Goal: Task Accomplishment & Management: Manage account settings

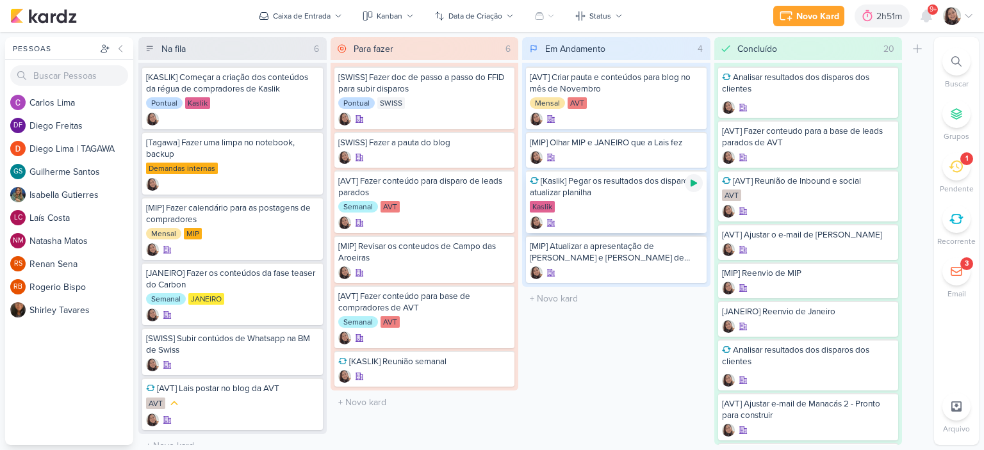
click at [699, 184] on div at bounding box center [694, 183] width 18 height 18
click at [969, 15] on icon at bounding box center [969, 16] width 10 height 10
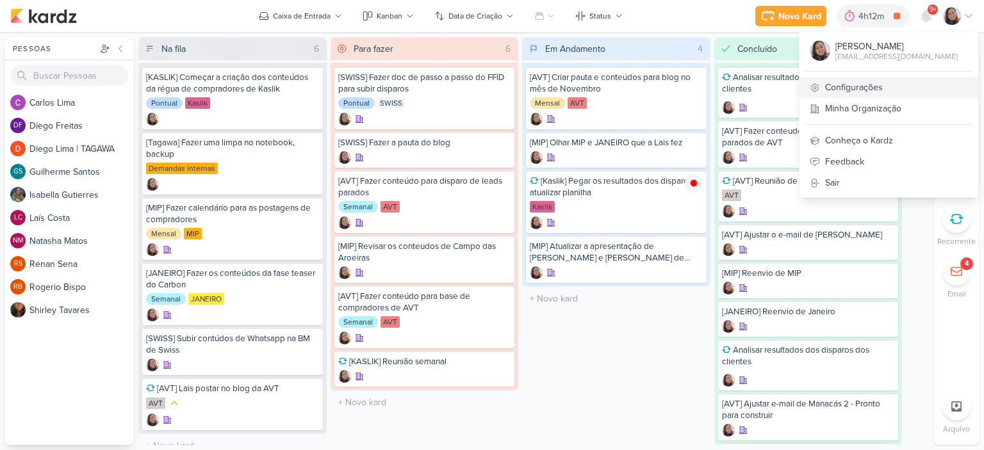
click at [842, 79] on link "Configurações" at bounding box center [889, 87] width 179 height 21
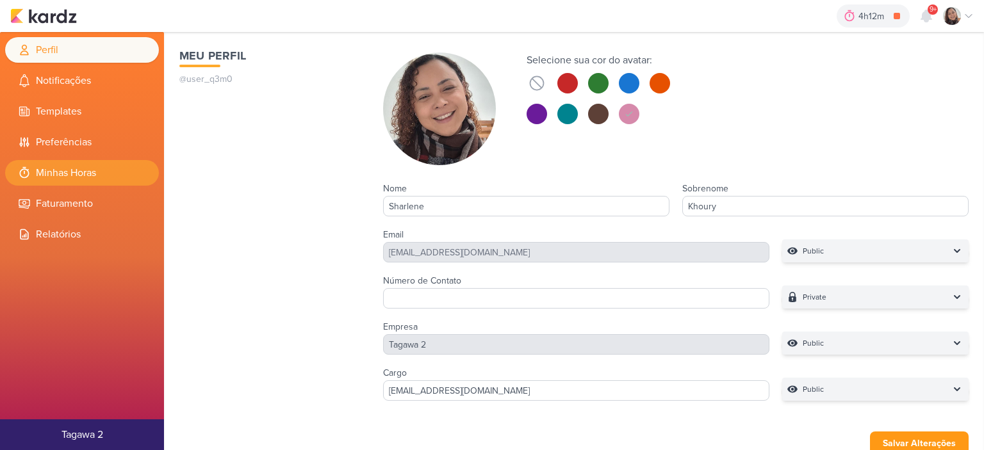
click at [92, 174] on li "Minhas Horas" at bounding box center [82, 173] width 154 height 26
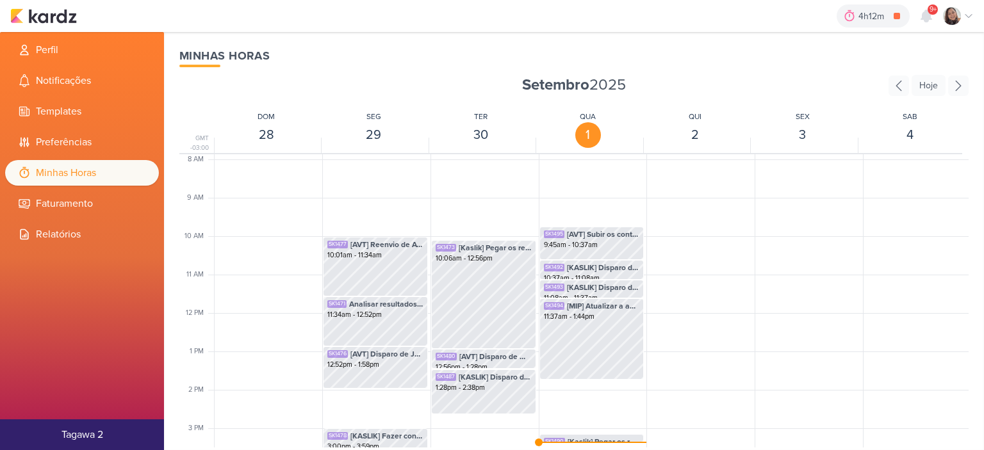
scroll to position [431, 0]
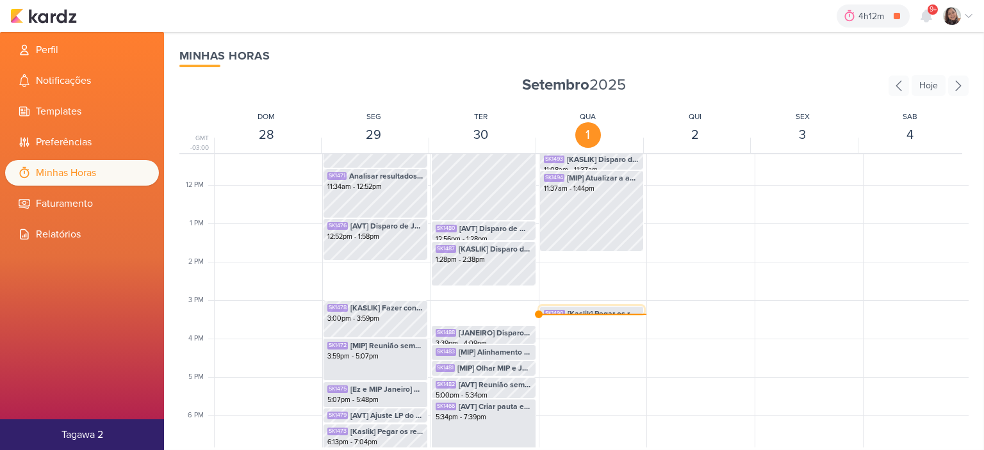
click at [590, 309] on span "[Kaslik] Pegar os resultados dos disparo e atualizar planilha" at bounding box center [604, 314] width 72 height 12
select select "pm"
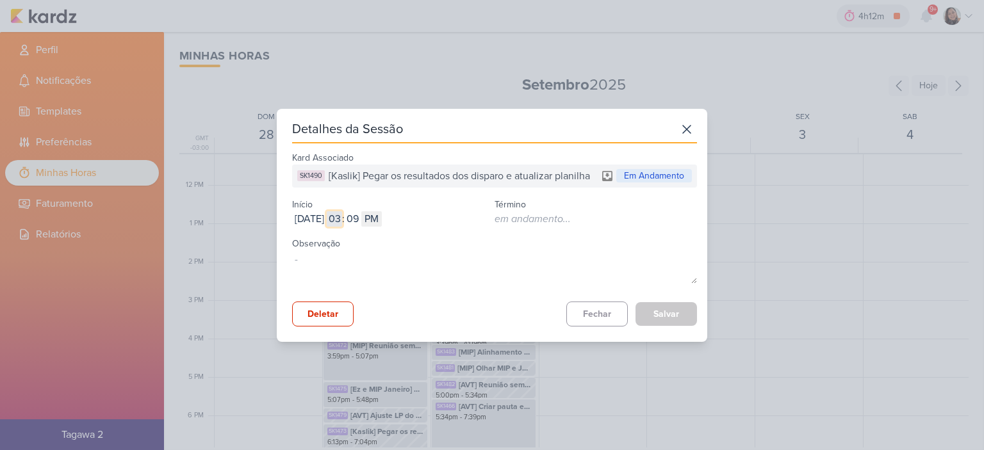
click at [342, 217] on input "03" at bounding box center [334, 218] width 15 height 15
type input "2"
click at [360, 221] on input "09" at bounding box center [352, 218] width 15 height 15
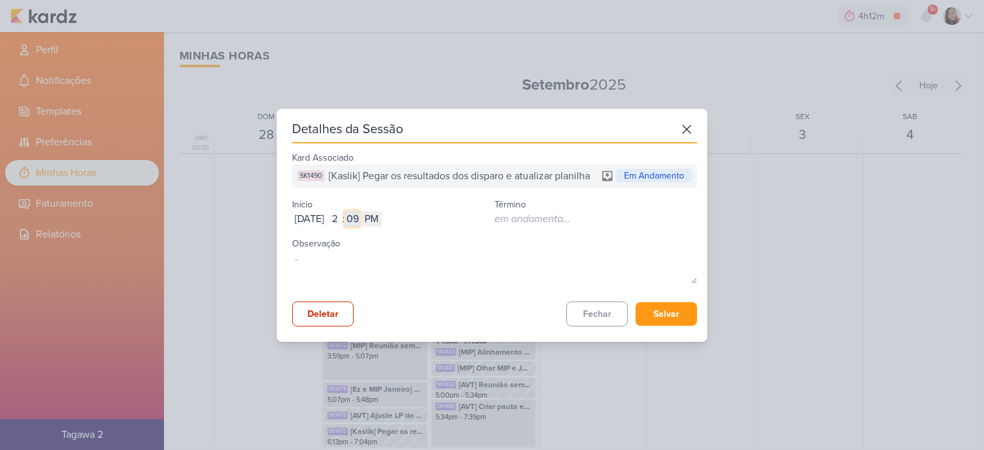
click at [360, 221] on input "09" at bounding box center [352, 218] width 15 height 15
type input "44"
click at [677, 318] on button "Salvar" at bounding box center [667, 314] width 62 height 24
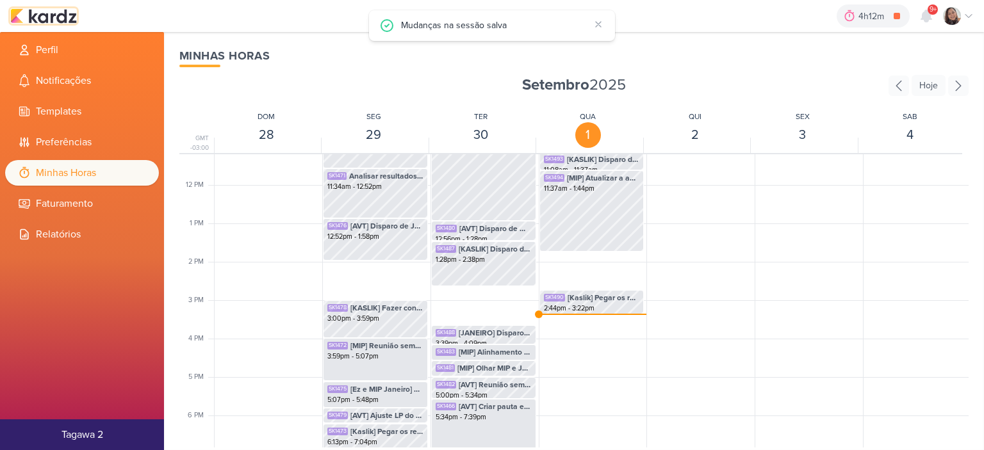
click at [67, 20] on img at bounding box center [43, 15] width 67 height 15
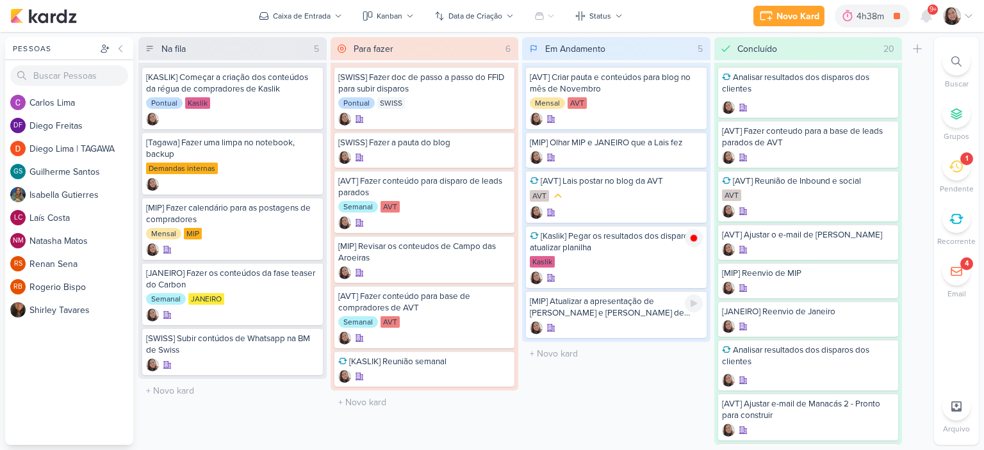
click at [692, 297] on div at bounding box center [694, 304] width 18 height 18
click at [693, 180] on icon at bounding box center [694, 183] width 6 height 7
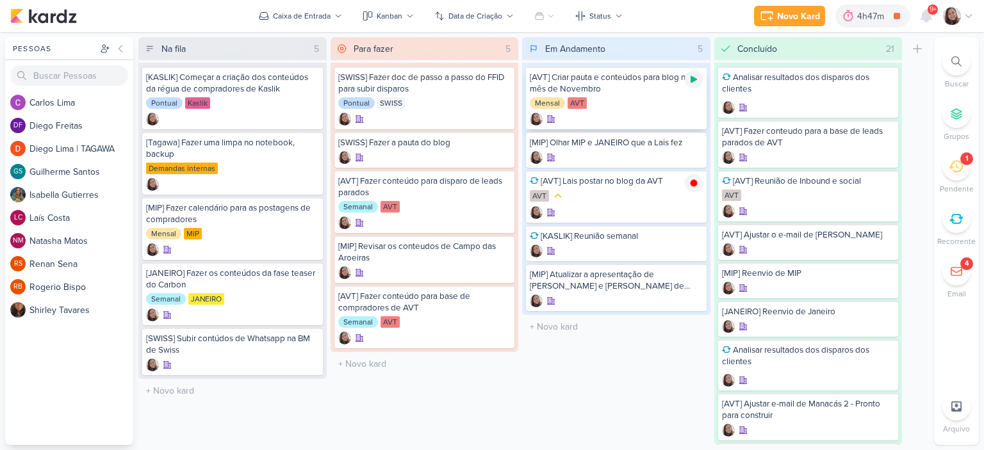
click at [694, 77] on icon at bounding box center [694, 79] width 6 height 7
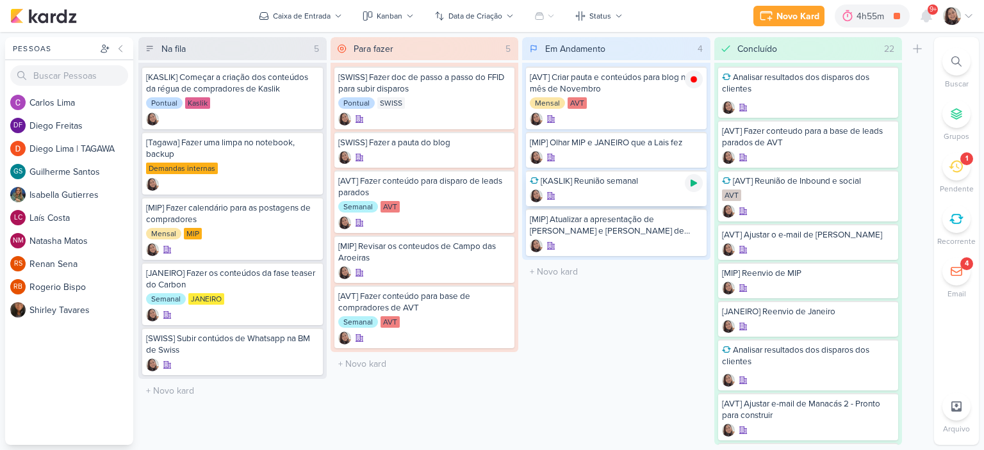
click at [695, 184] on icon at bounding box center [694, 183] width 6 height 7
click at [969, 14] on icon at bounding box center [969, 16] width 10 height 10
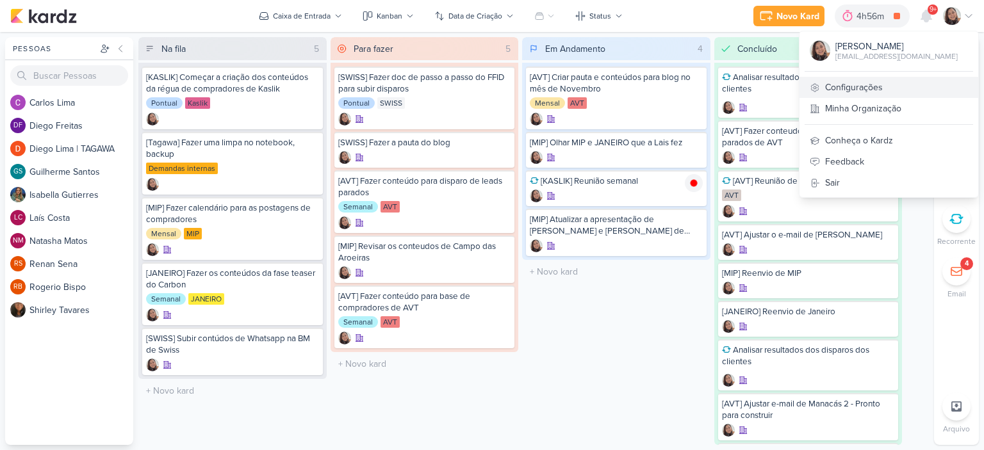
click at [846, 88] on link "Configurações" at bounding box center [889, 87] width 179 height 21
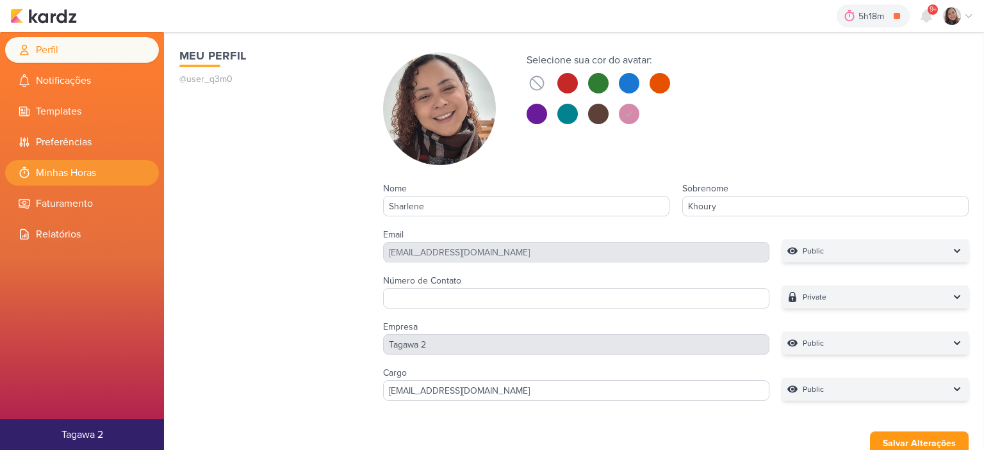
click at [78, 177] on li "Minhas Horas" at bounding box center [82, 173] width 154 height 26
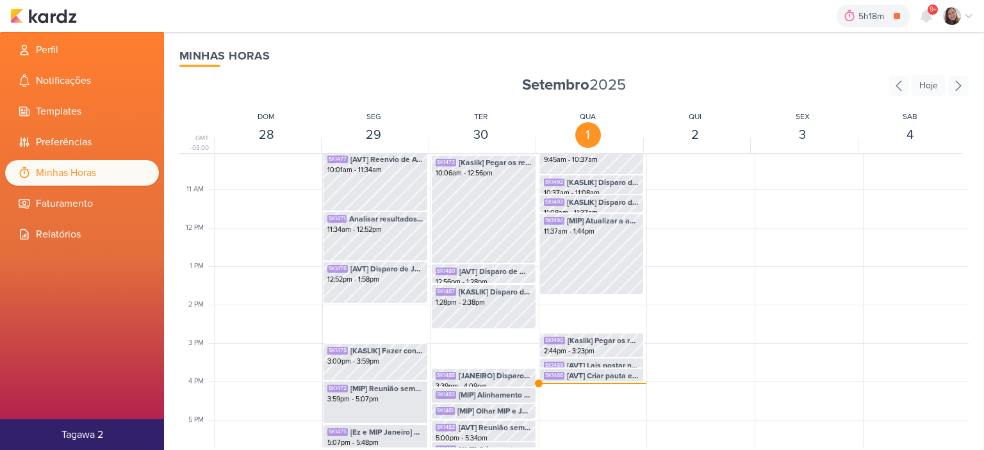
scroll to position [366, 0]
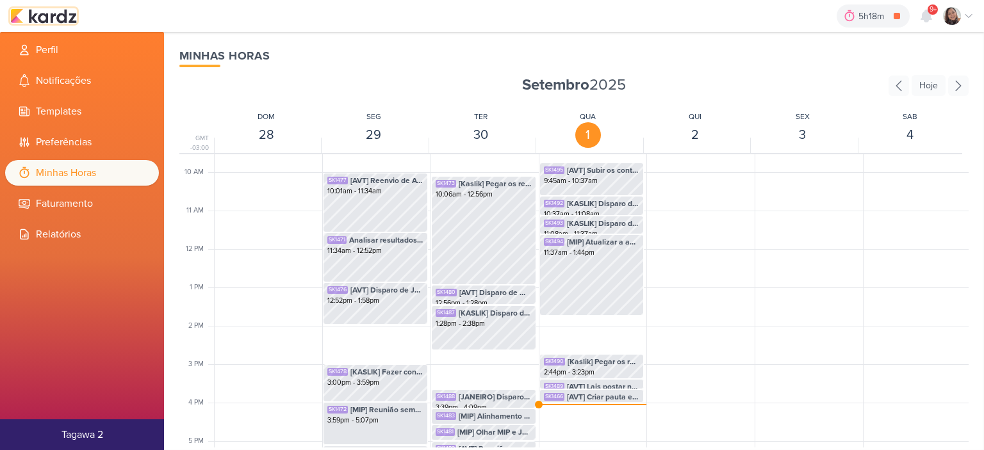
click at [62, 17] on img at bounding box center [43, 15] width 67 height 15
